Goal: Task Accomplishment & Management: Complete application form

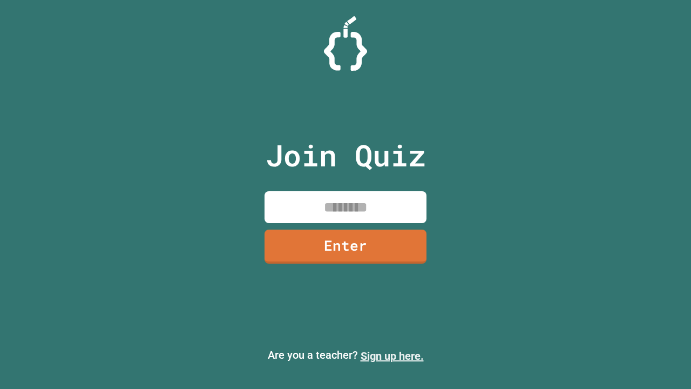
click at [392, 356] on link "Sign up here." at bounding box center [392, 355] width 63 height 13
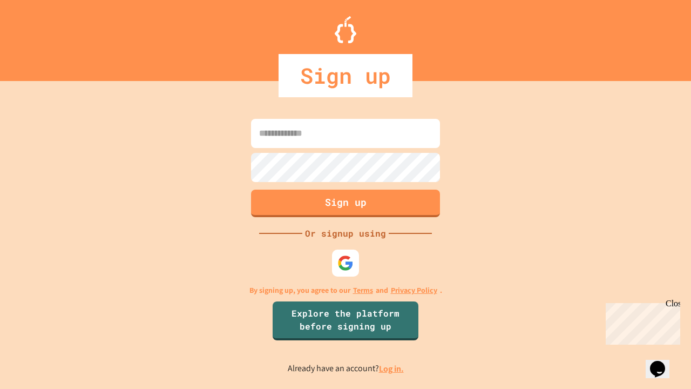
click at [392, 368] on link "Log in." at bounding box center [391, 368] width 25 height 11
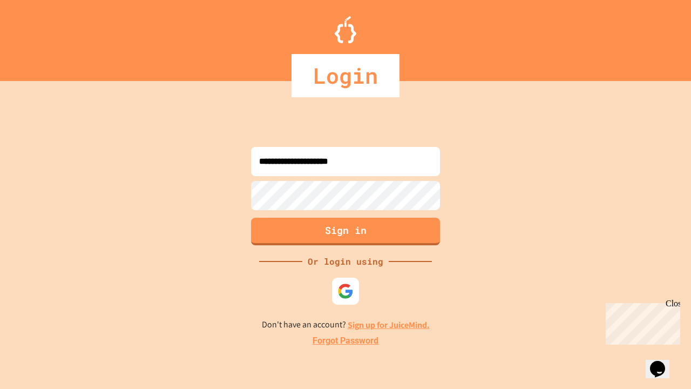
type input "**********"
